Goal: Transaction & Acquisition: Subscribe to service/newsletter

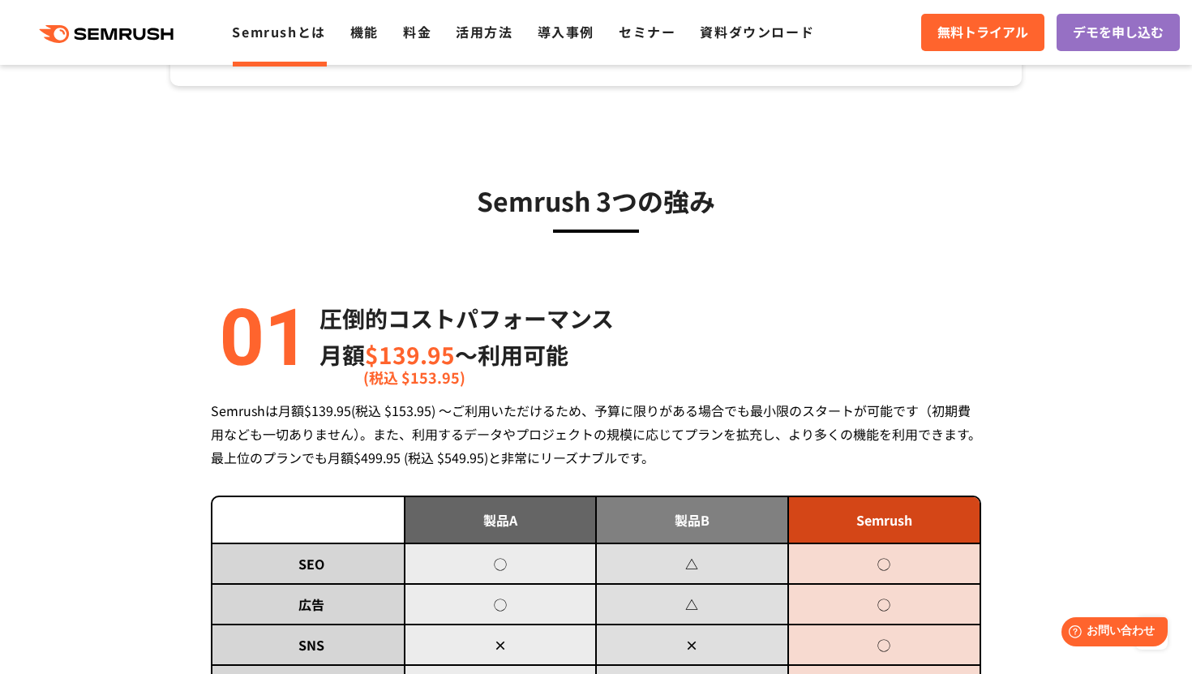
scroll to position [491, 0]
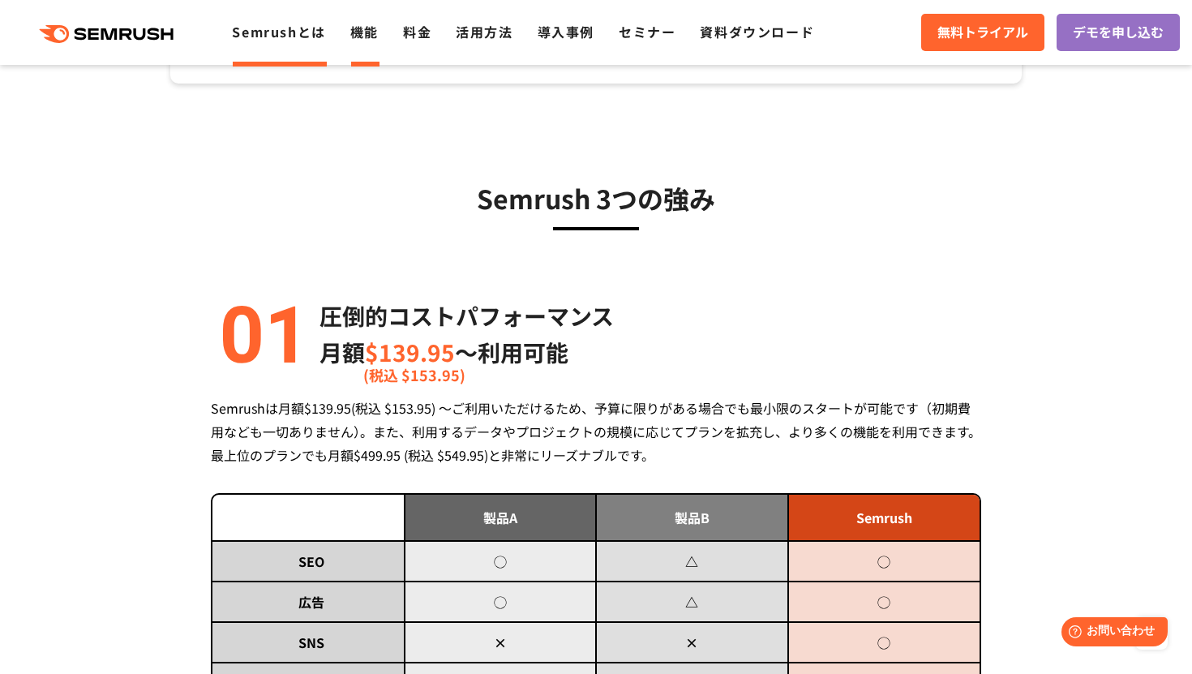
click at [378, 34] on link "機能" at bounding box center [364, 31] width 28 height 19
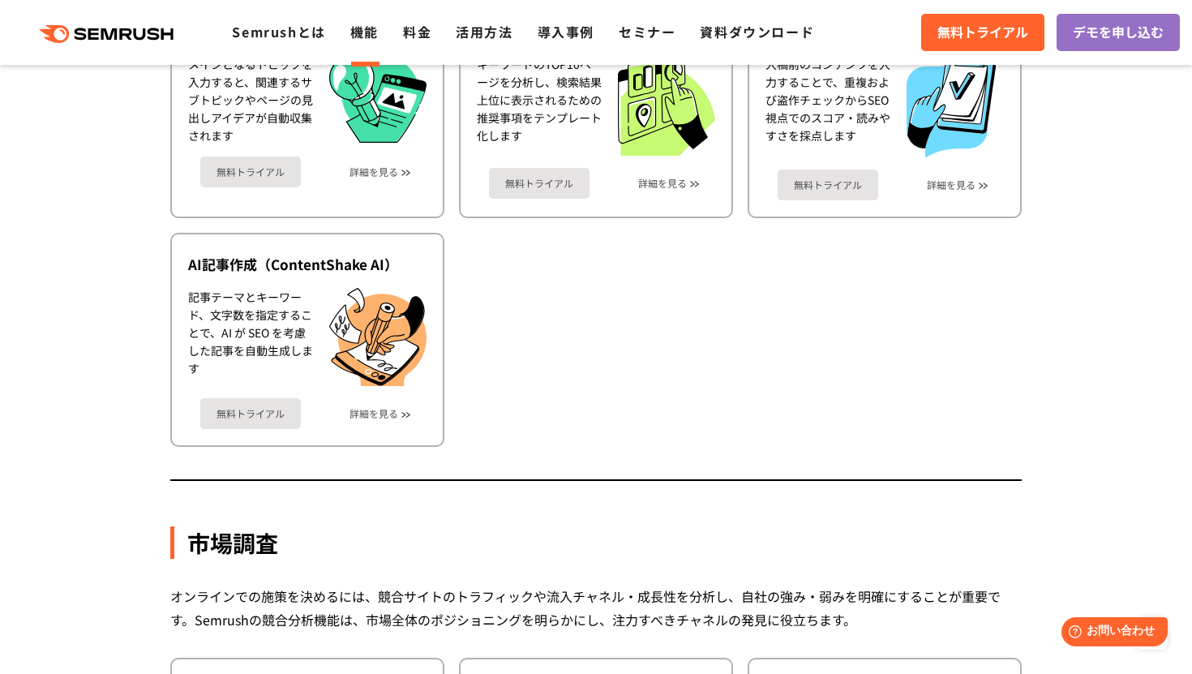
scroll to position [2290, 0]
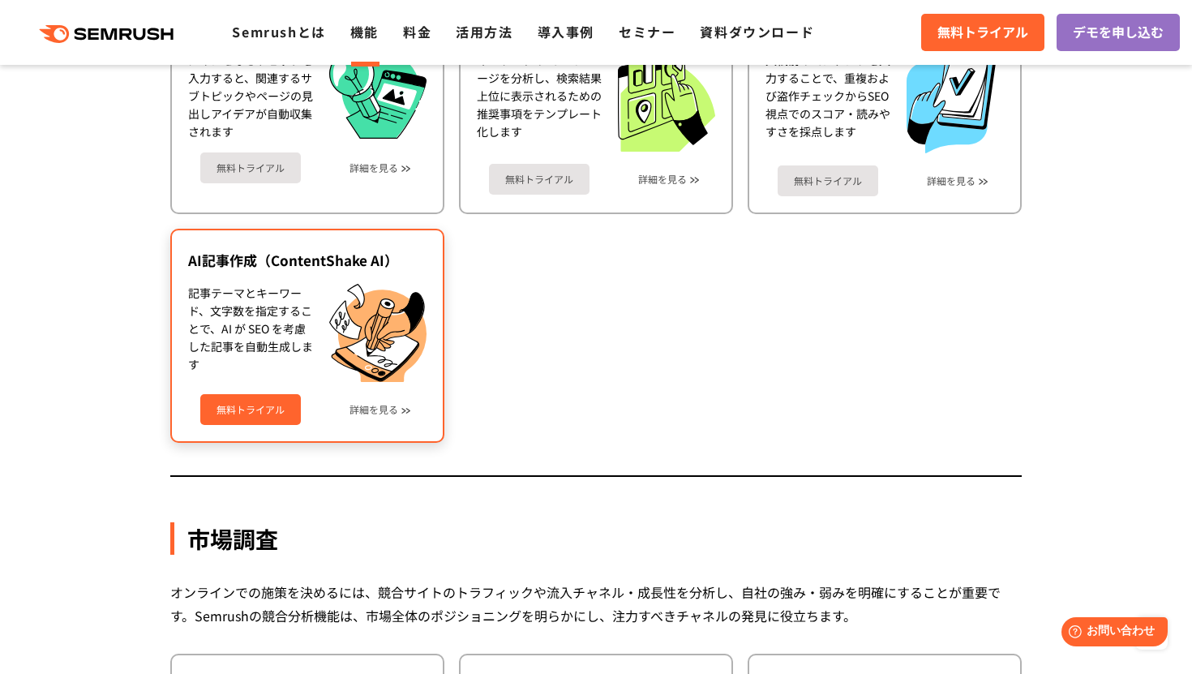
click at [267, 410] on link "無料トライアル" at bounding box center [250, 409] width 101 height 31
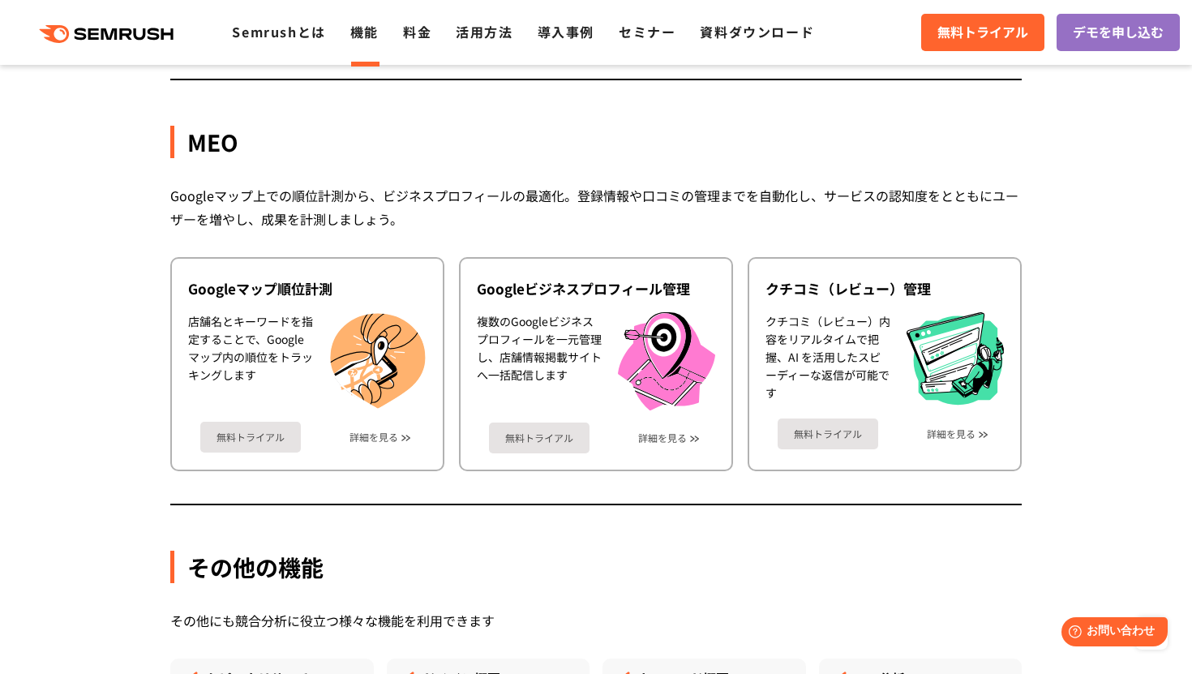
scroll to position [3986, 0]
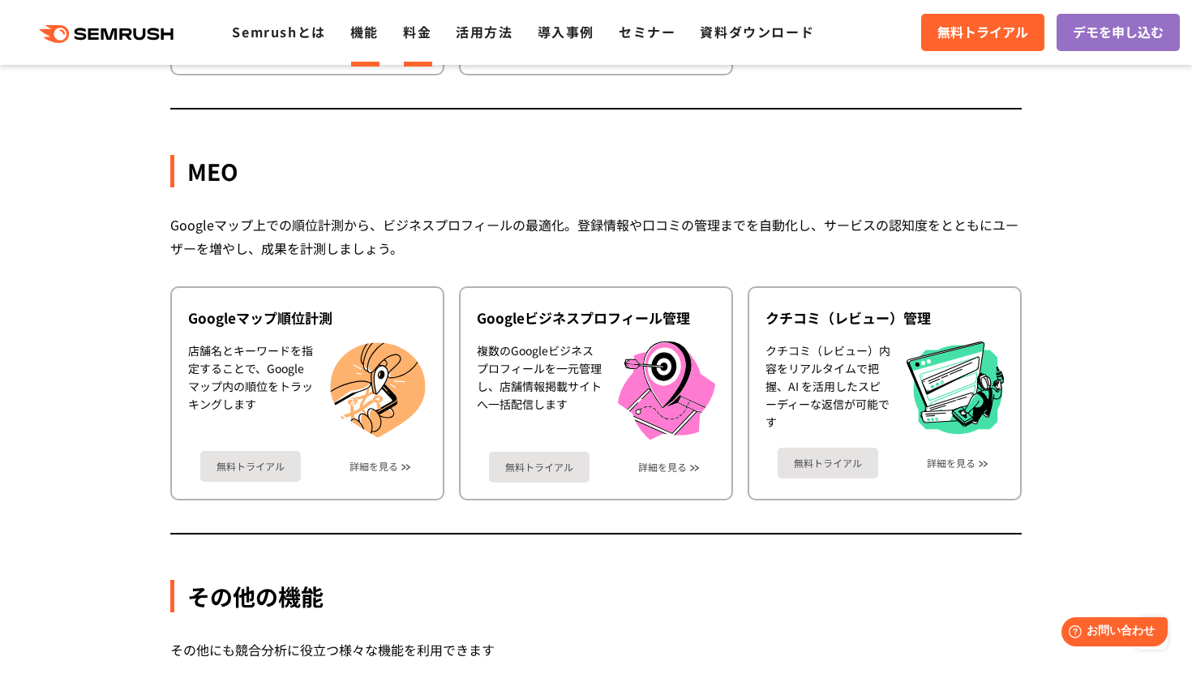
click at [414, 40] on link "料金" at bounding box center [417, 31] width 28 height 19
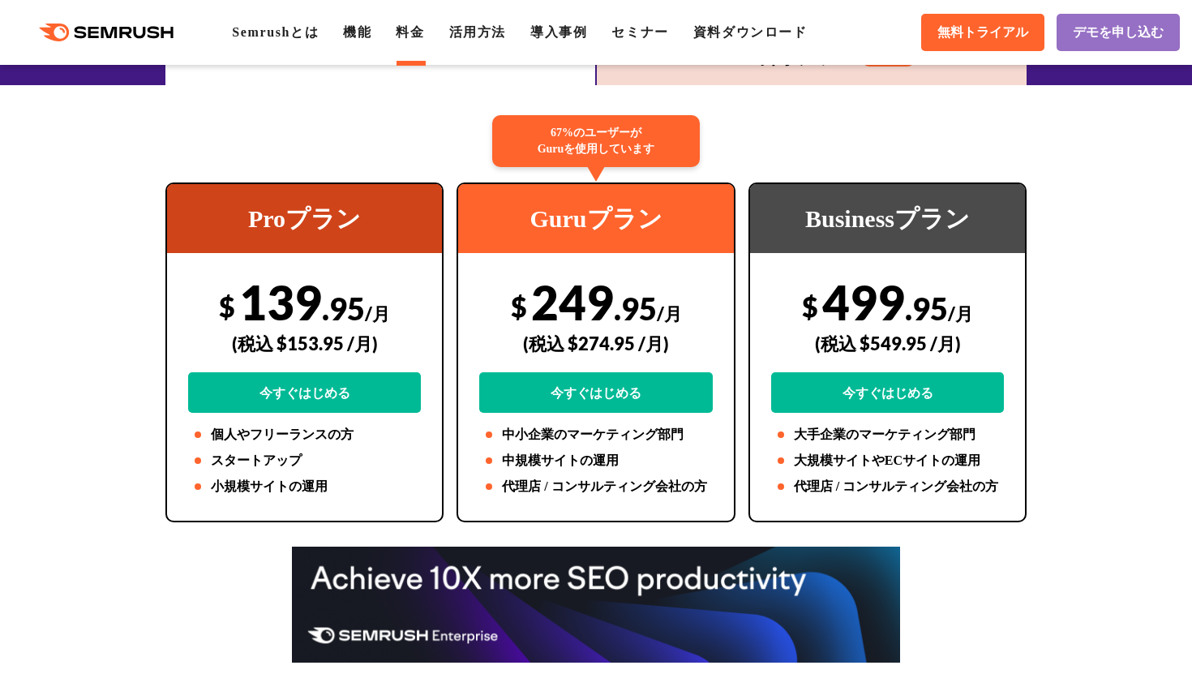
scroll to position [290, 0]
